Goal: Find specific page/section

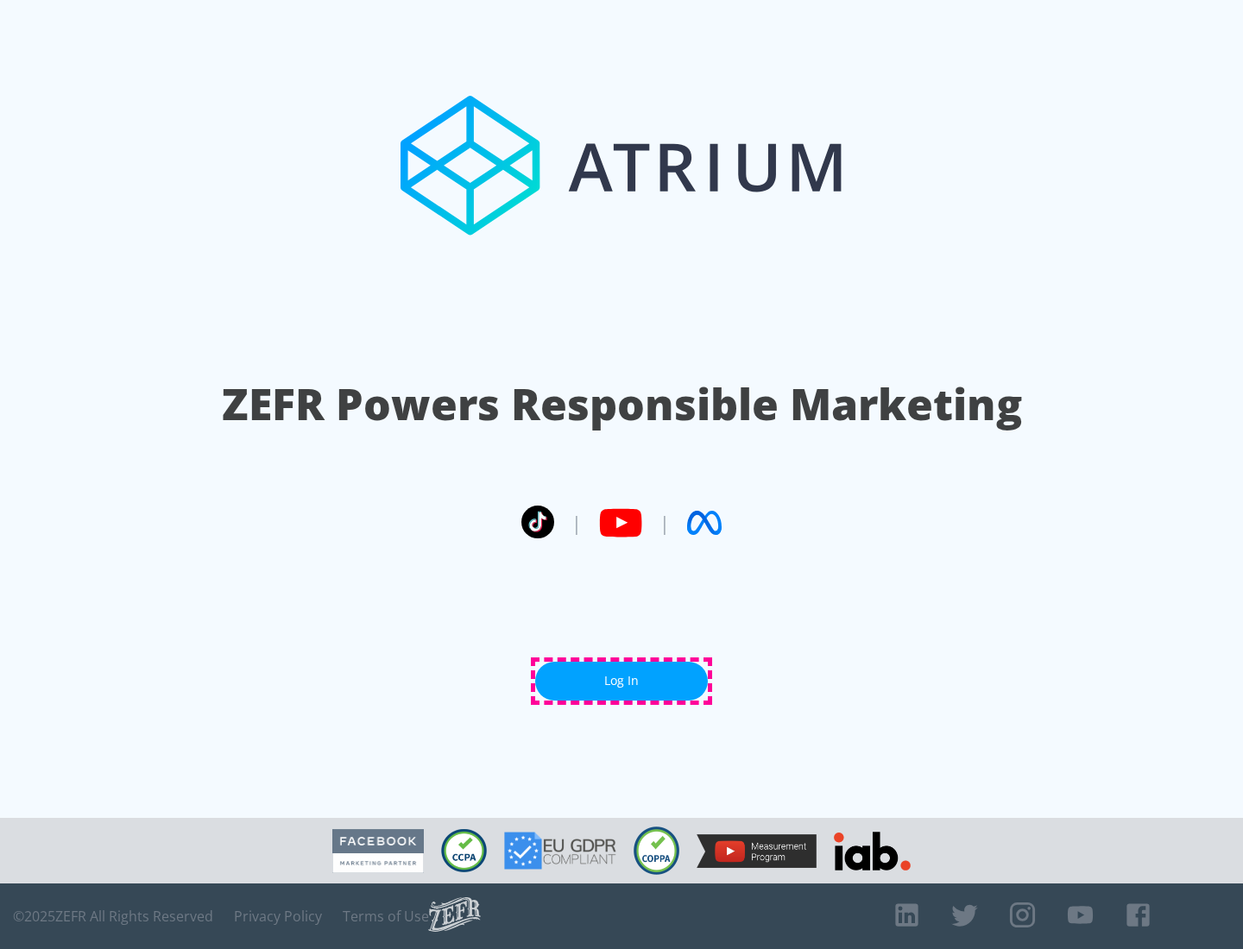
click at [621, 681] on link "Log In" at bounding box center [621, 681] width 173 height 39
